Goal: Use online tool/utility: Utilize a website feature to perform a specific function

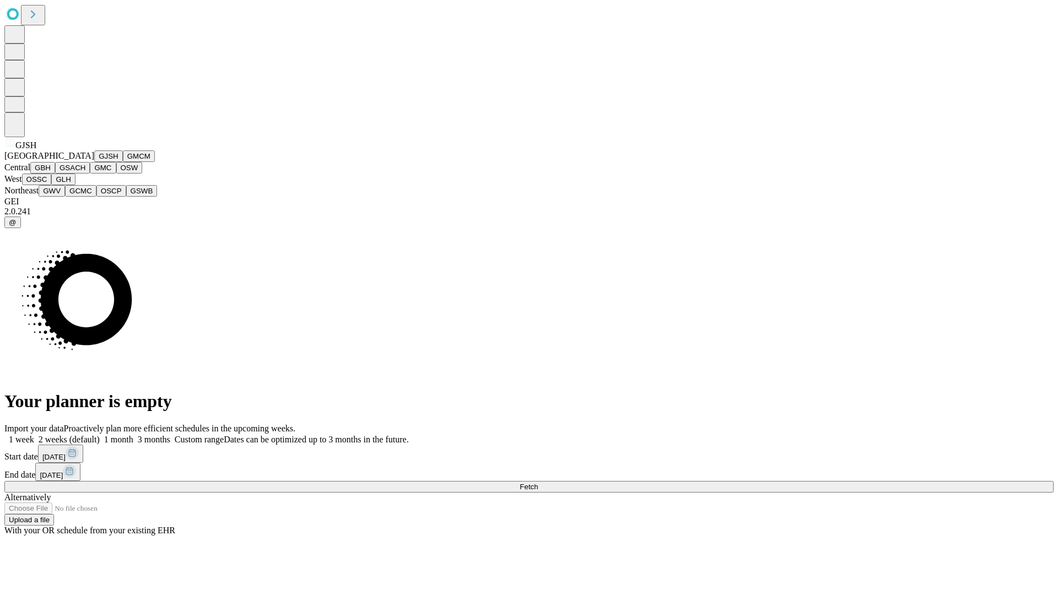
click at [94, 162] on button "GJSH" at bounding box center [108, 156] width 29 height 12
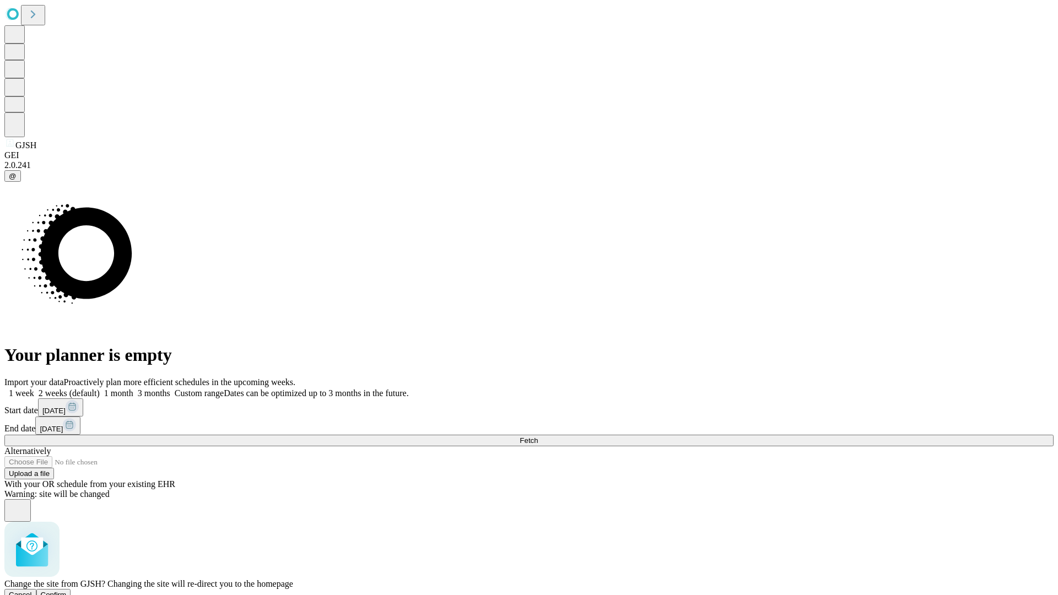
click at [67, 591] on span "Confirm" at bounding box center [54, 595] width 26 height 8
click at [100, 388] on label "2 weeks (default)" at bounding box center [67, 392] width 66 height 9
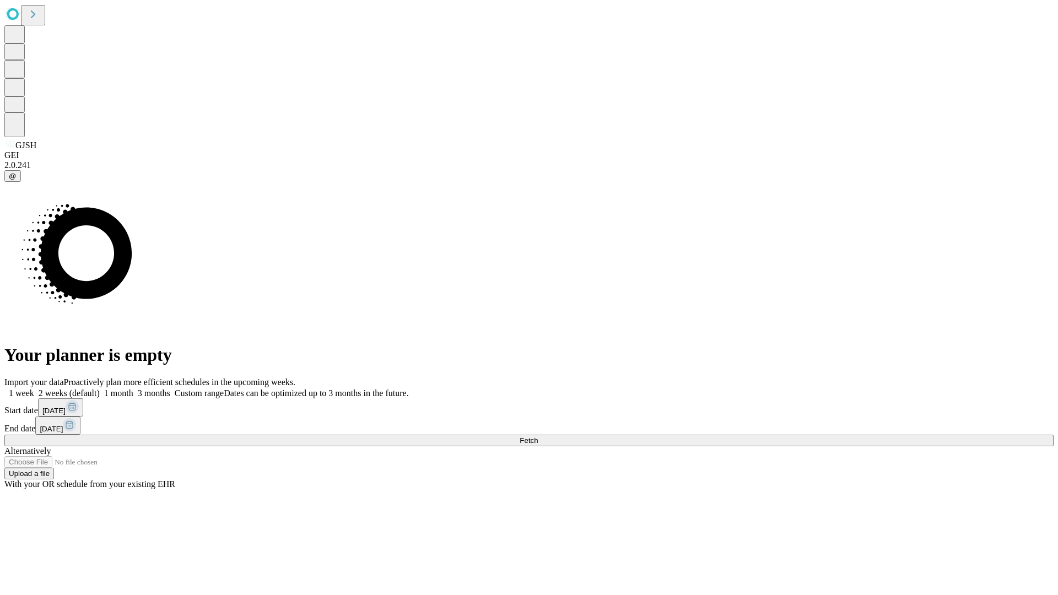
click at [538, 436] on span "Fetch" at bounding box center [529, 440] width 18 height 8
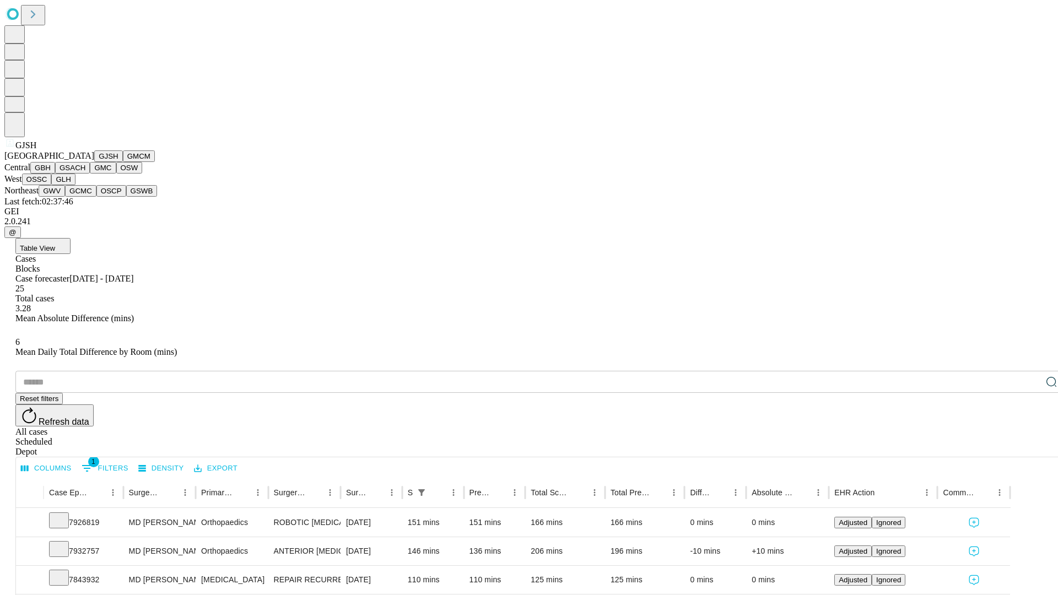
click at [123, 162] on button "GMCM" at bounding box center [139, 156] width 32 height 12
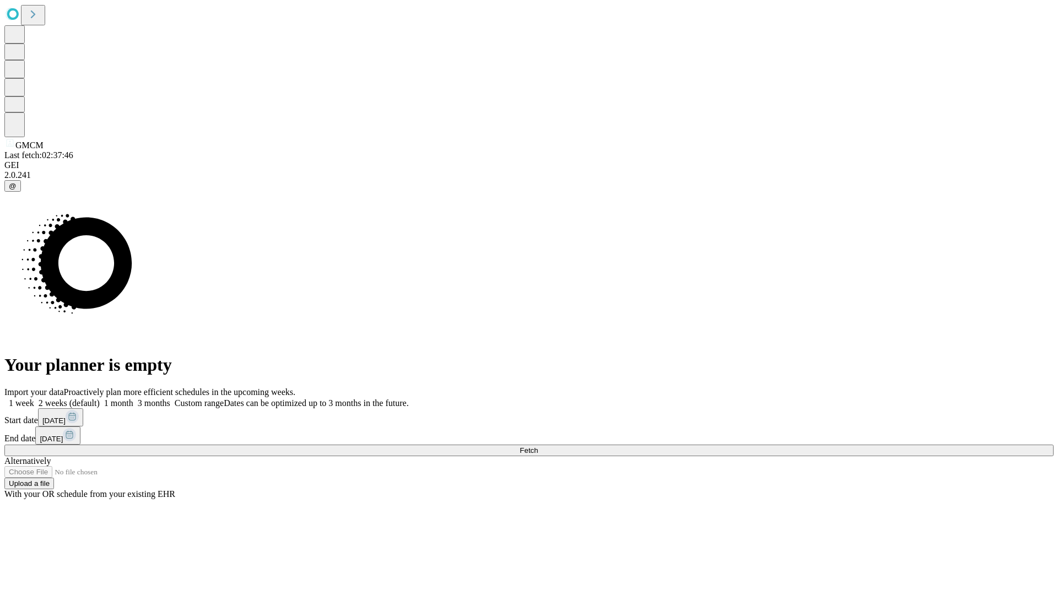
click at [100, 398] on label "2 weeks (default)" at bounding box center [67, 402] width 66 height 9
click at [538, 446] on span "Fetch" at bounding box center [529, 450] width 18 height 8
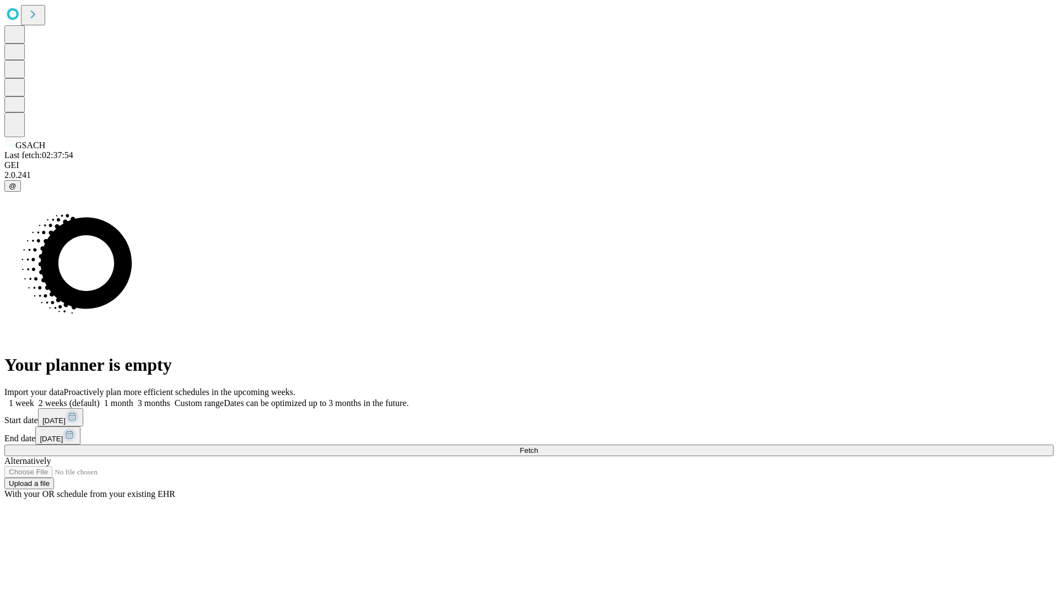
click at [538, 446] on span "Fetch" at bounding box center [529, 450] width 18 height 8
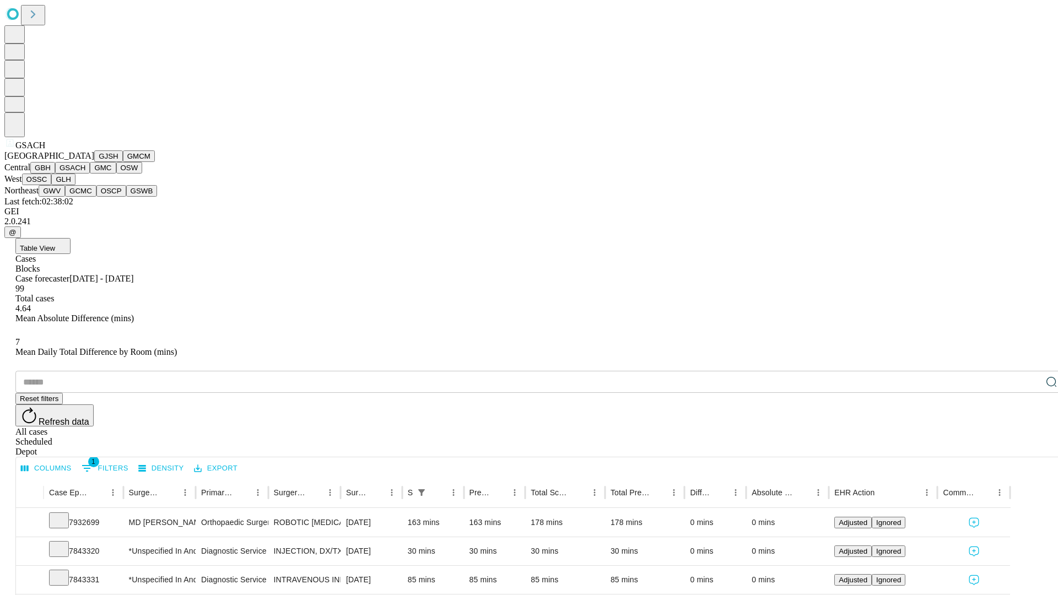
click at [90, 174] on button "GMC" at bounding box center [103, 168] width 26 height 12
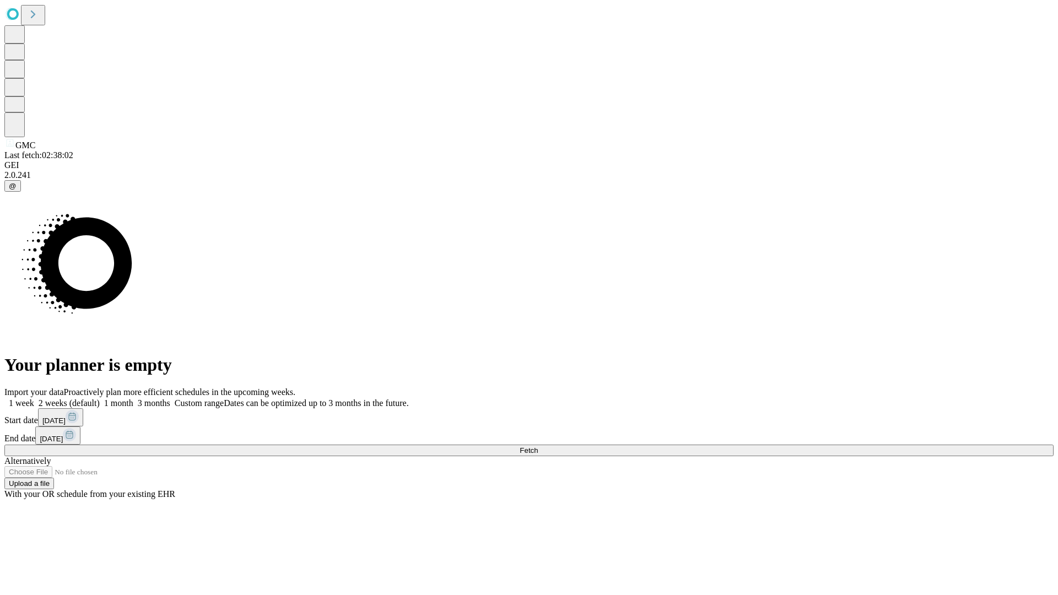
click at [100, 398] on label "2 weeks (default)" at bounding box center [67, 402] width 66 height 9
click at [538, 446] on span "Fetch" at bounding box center [529, 450] width 18 height 8
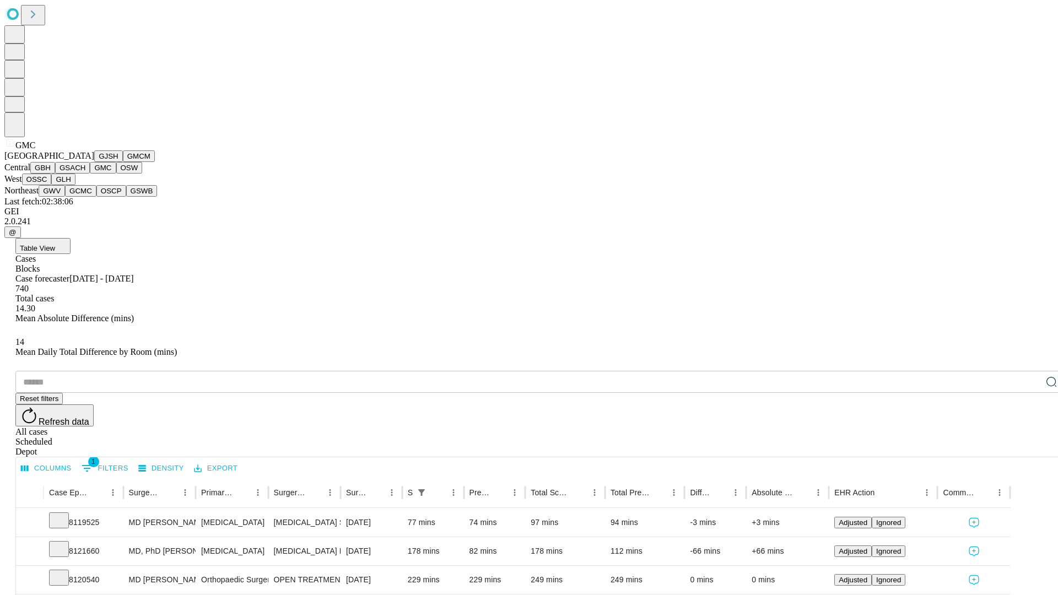
click at [116, 174] on button "OSW" at bounding box center [129, 168] width 26 height 12
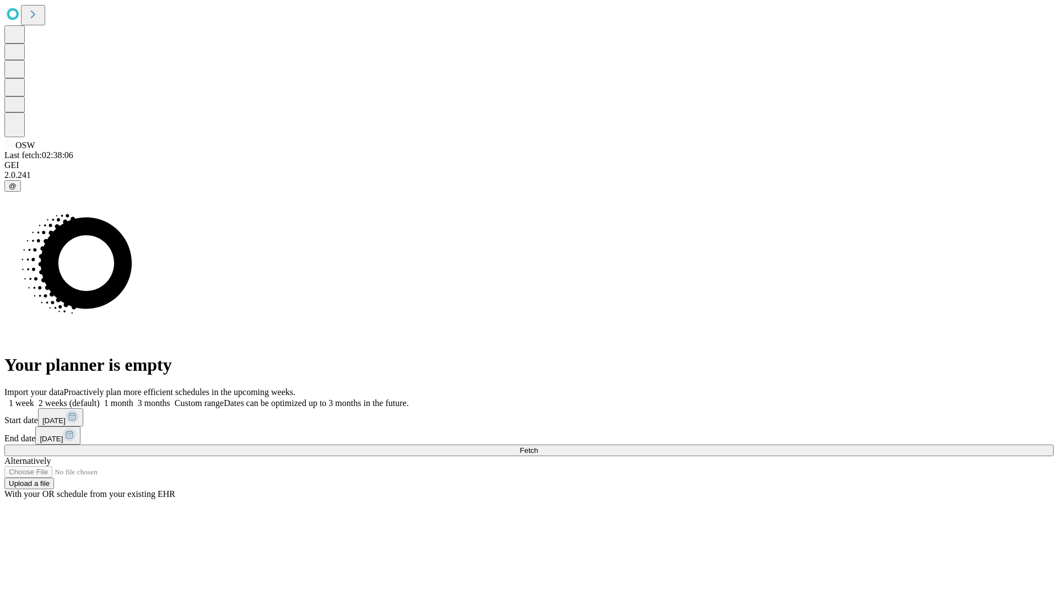
click at [100, 398] on label "2 weeks (default)" at bounding box center [67, 402] width 66 height 9
click at [538, 446] on span "Fetch" at bounding box center [529, 450] width 18 height 8
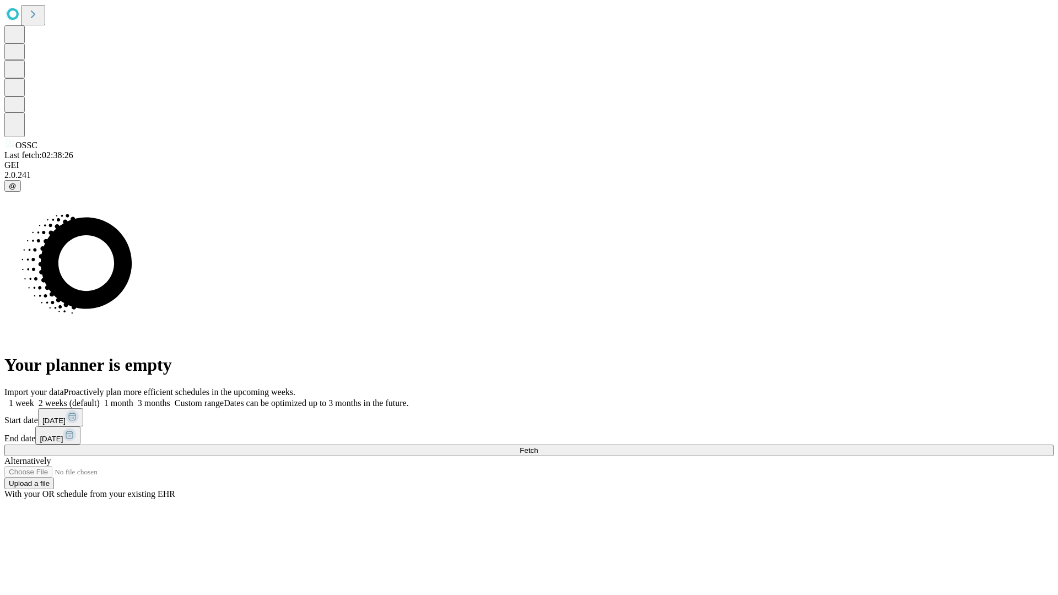
click at [100, 398] on label "2 weeks (default)" at bounding box center [67, 402] width 66 height 9
click at [538, 446] on span "Fetch" at bounding box center [529, 450] width 18 height 8
click at [100, 398] on label "2 weeks (default)" at bounding box center [67, 402] width 66 height 9
click at [538, 446] on span "Fetch" at bounding box center [529, 450] width 18 height 8
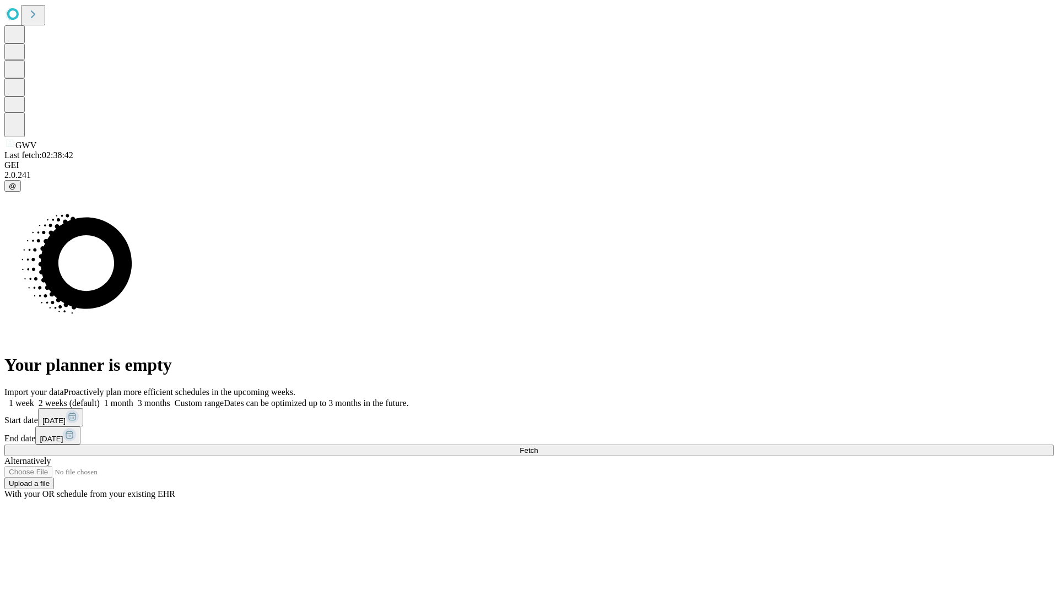
click at [100, 398] on label "2 weeks (default)" at bounding box center [67, 402] width 66 height 9
click at [538, 446] on span "Fetch" at bounding box center [529, 450] width 18 height 8
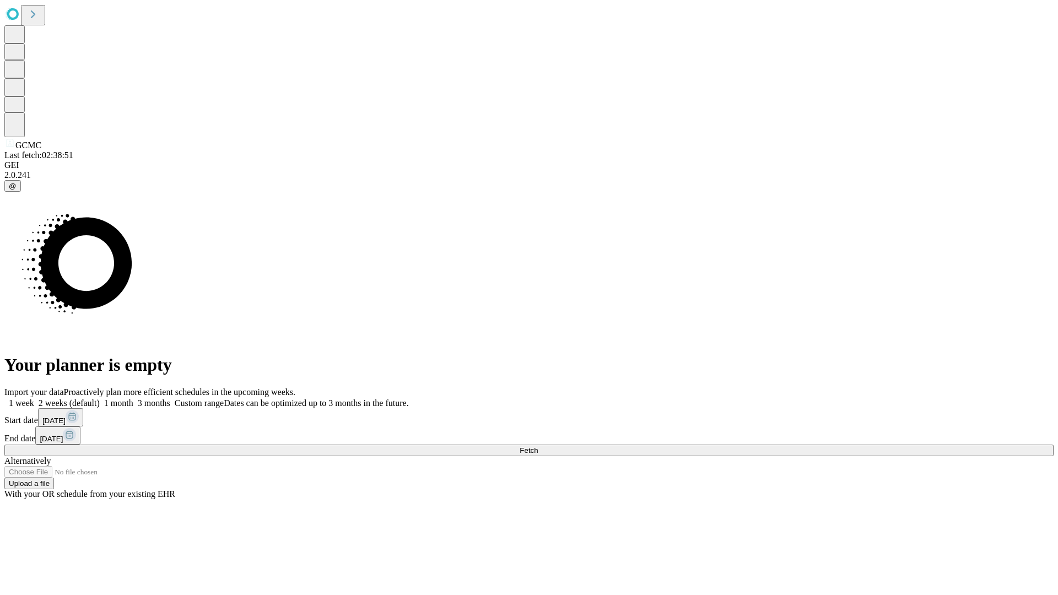
click at [100, 398] on label "2 weeks (default)" at bounding box center [67, 402] width 66 height 9
click at [538, 446] on span "Fetch" at bounding box center [529, 450] width 18 height 8
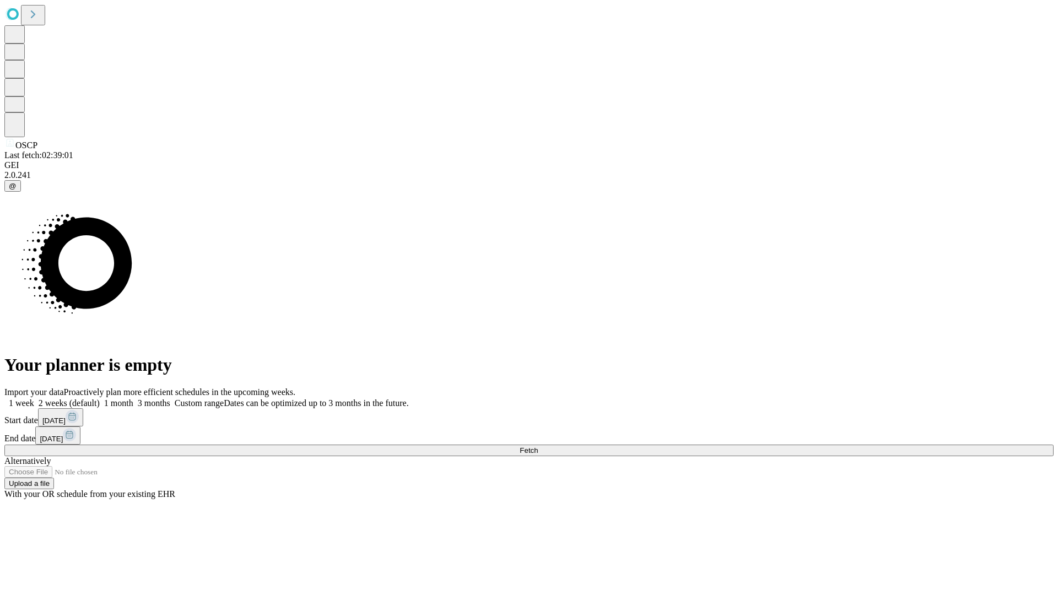
click at [100, 398] on label "2 weeks (default)" at bounding box center [67, 402] width 66 height 9
click at [538, 446] on span "Fetch" at bounding box center [529, 450] width 18 height 8
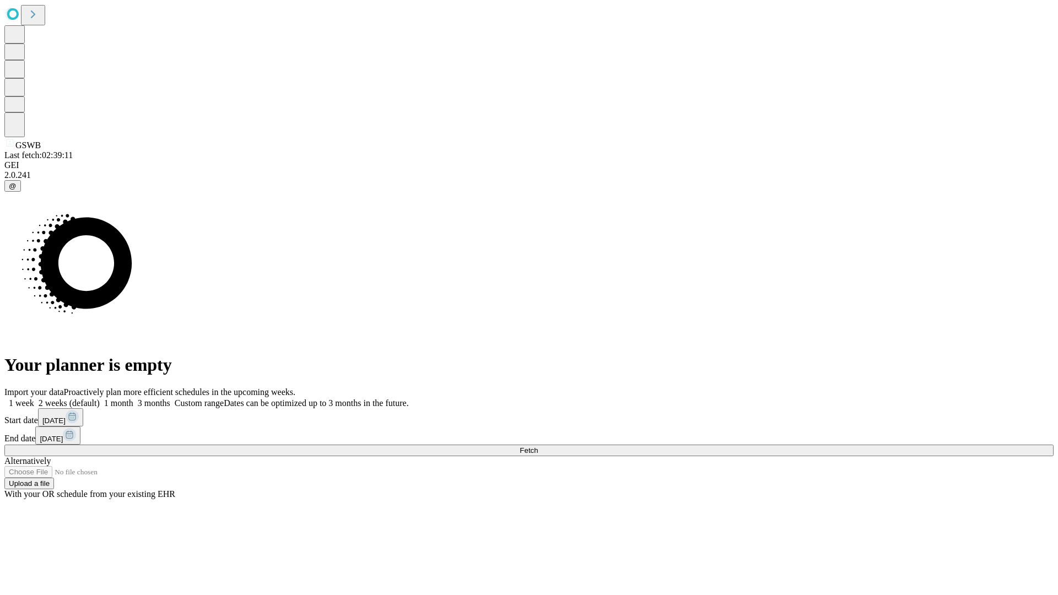
click at [100, 398] on label "2 weeks (default)" at bounding box center [67, 402] width 66 height 9
click at [538, 446] on span "Fetch" at bounding box center [529, 450] width 18 height 8
